Goal: Information Seeking & Learning: Check status

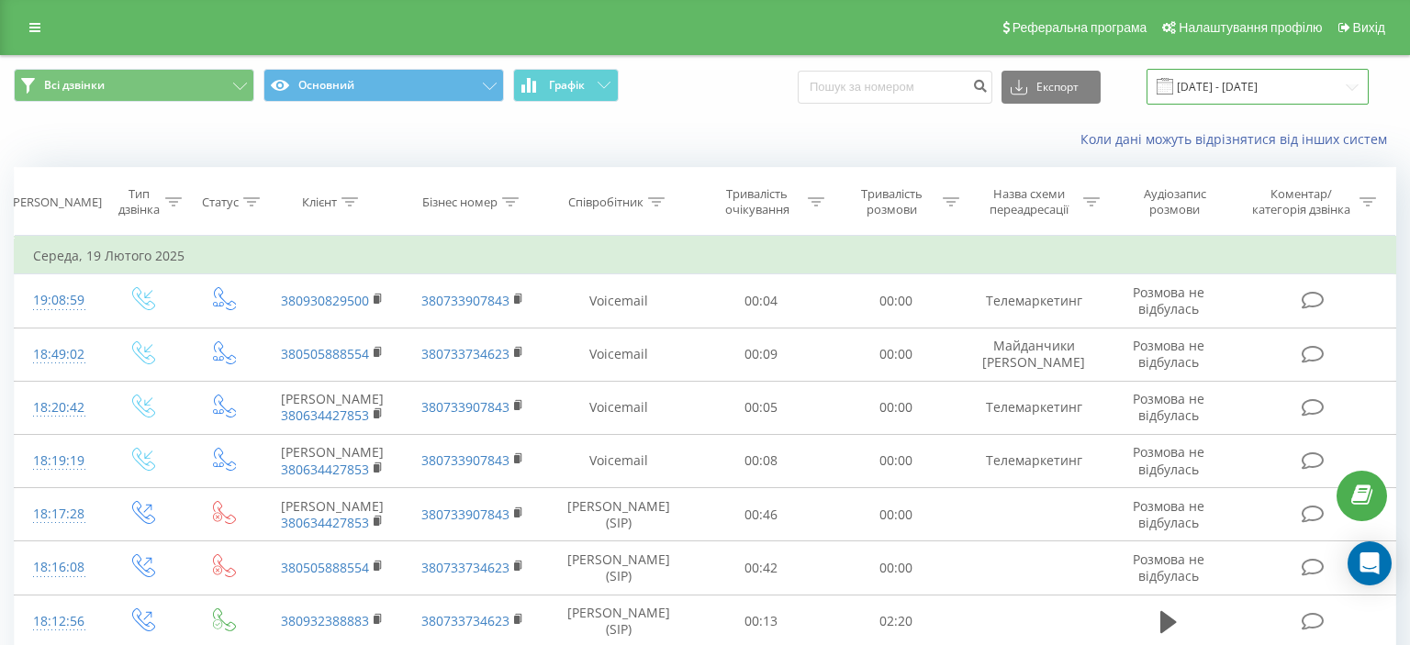
click at [1350, 90] on input "[DATE] - [DATE]" at bounding box center [1258, 87] width 222 height 36
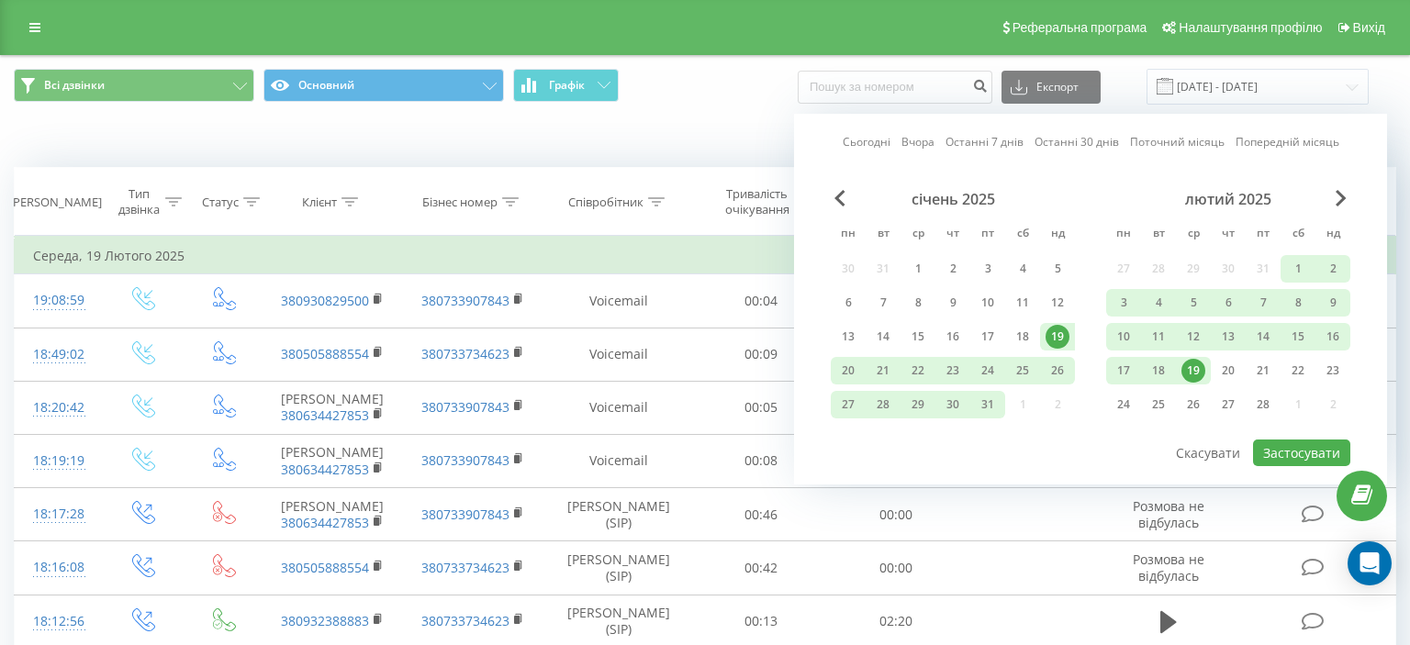
click at [916, 143] on link "Вчора" at bounding box center [918, 141] width 33 height 17
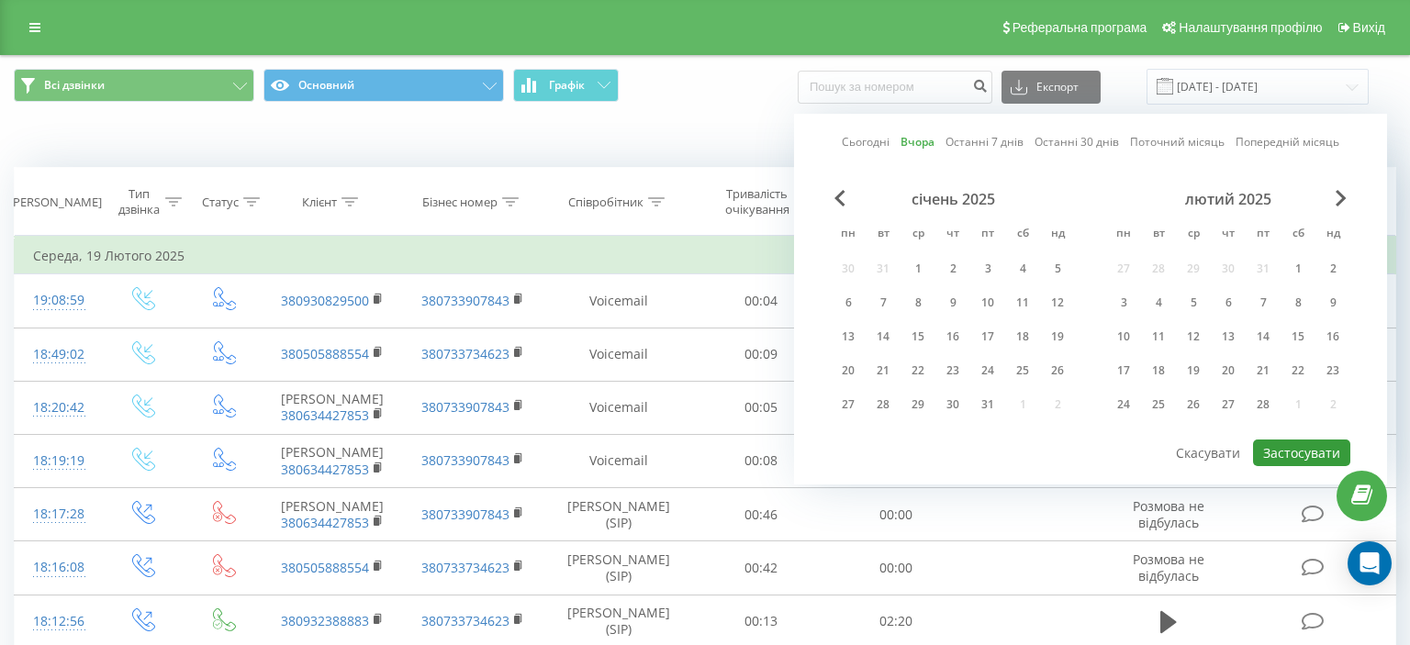
click at [1313, 446] on button "Застосувати" at bounding box center [1301, 453] width 97 height 27
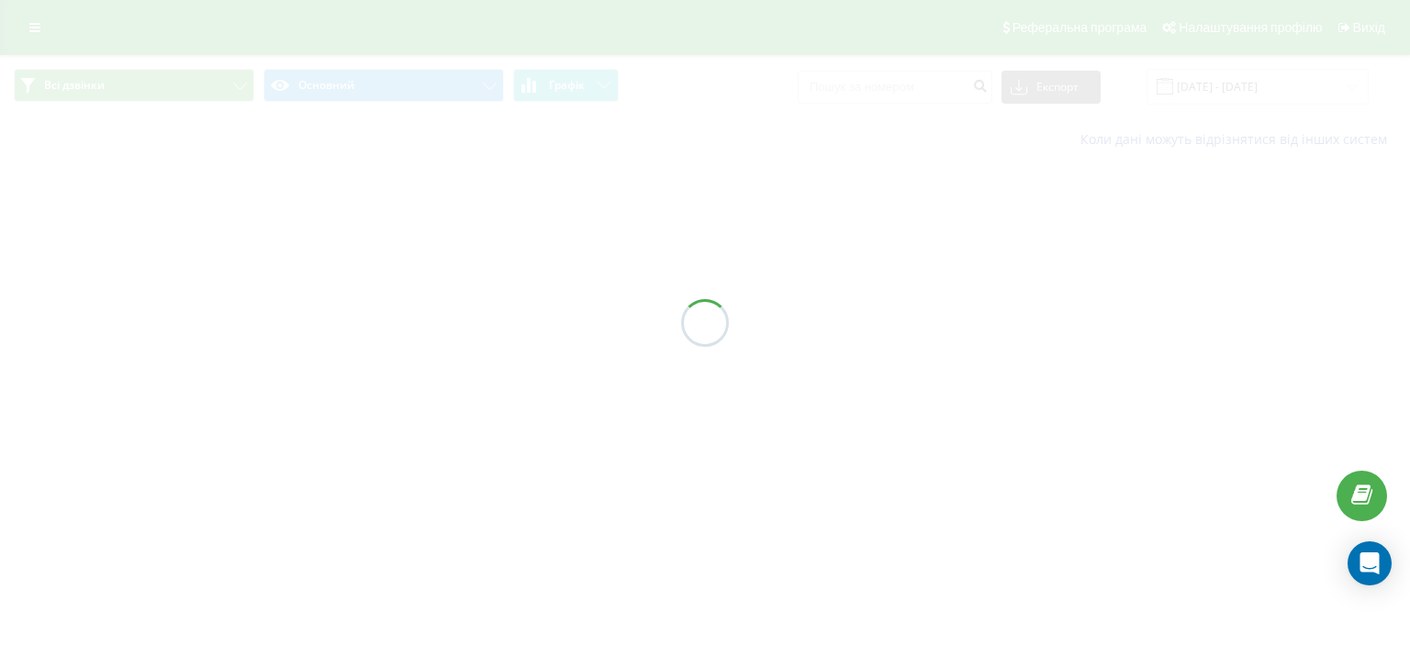
type input "[DATE] - [DATE]"
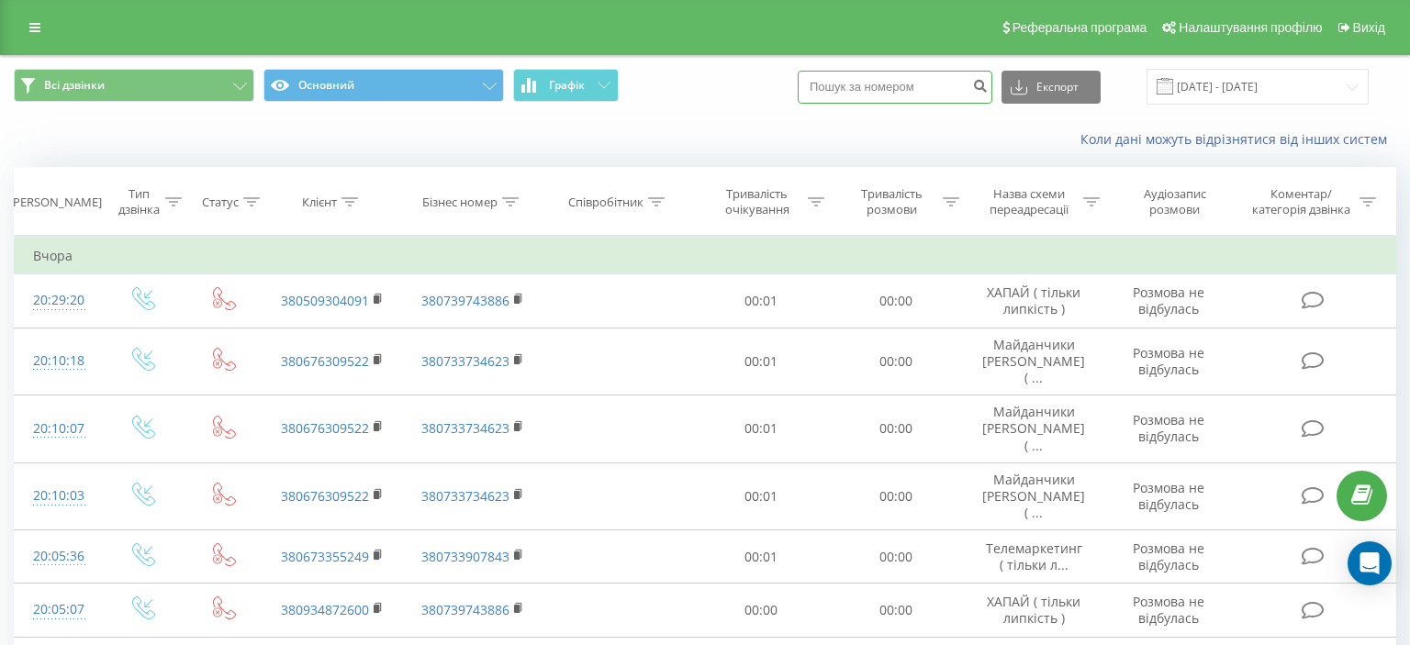
click at [859, 84] on input at bounding box center [895, 87] width 195 height 33
click at [656, 201] on icon at bounding box center [656, 201] width 17 height 9
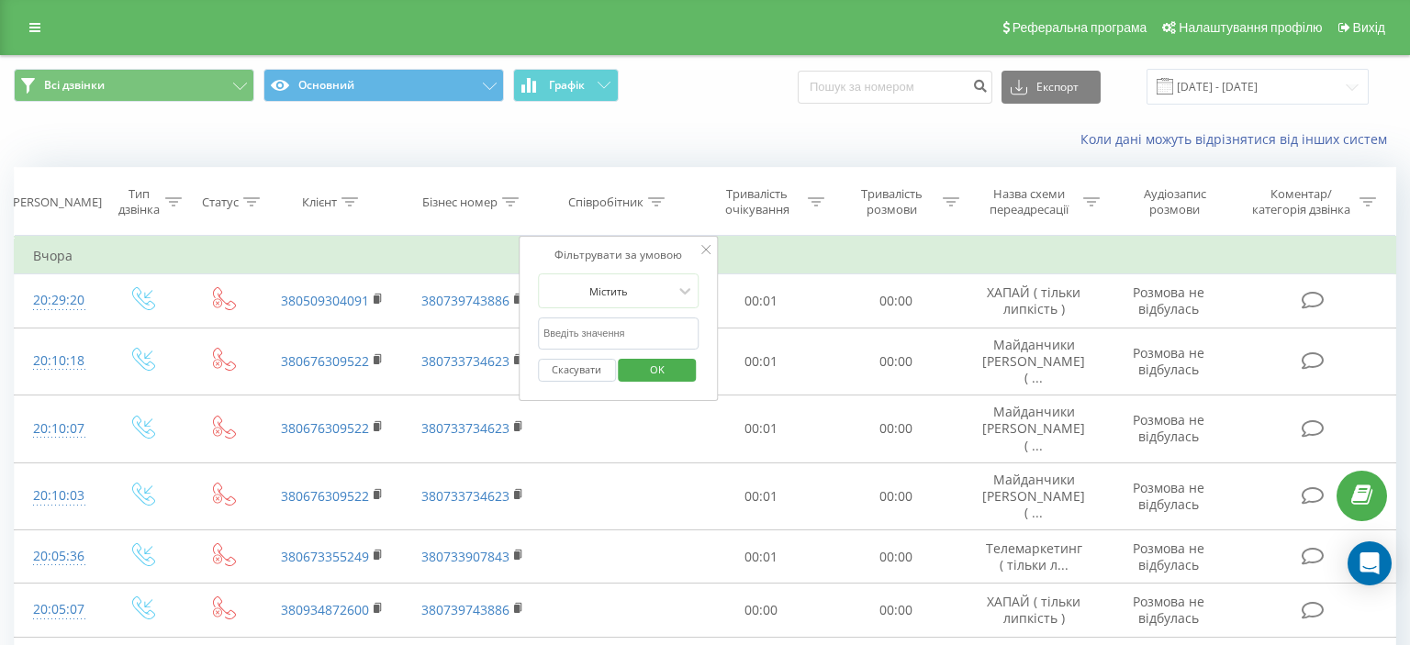
click at [561, 334] on input "text" at bounding box center [619, 334] width 162 height 32
type input "Борщовська"
click at [641, 369] on span "OK" at bounding box center [657, 369] width 51 height 28
